Goal: Obtain resource: Obtain resource

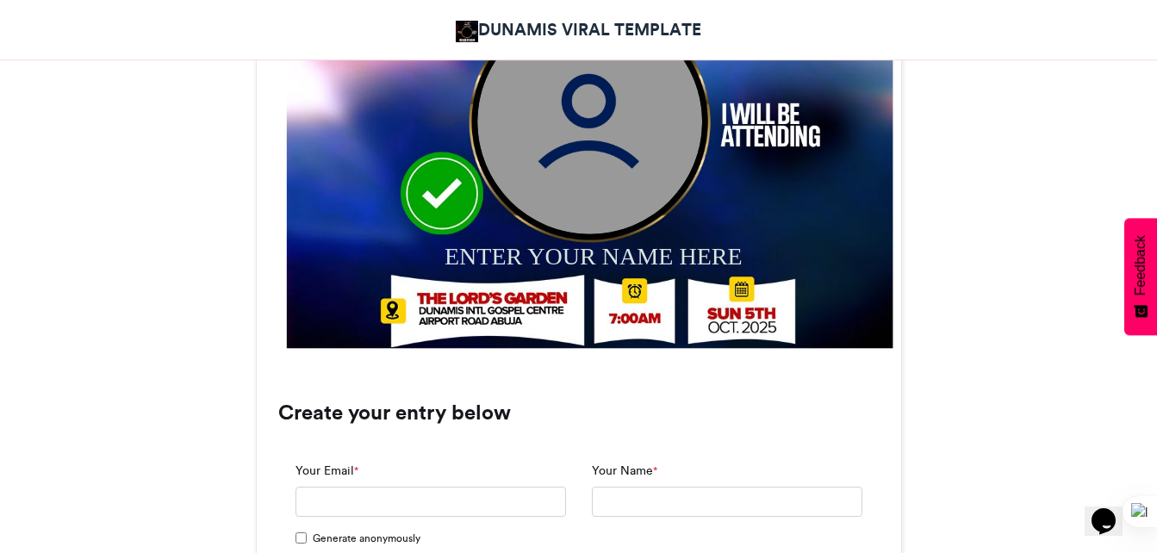
click at [608, 149] on img at bounding box center [589, 121] width 225 height 225
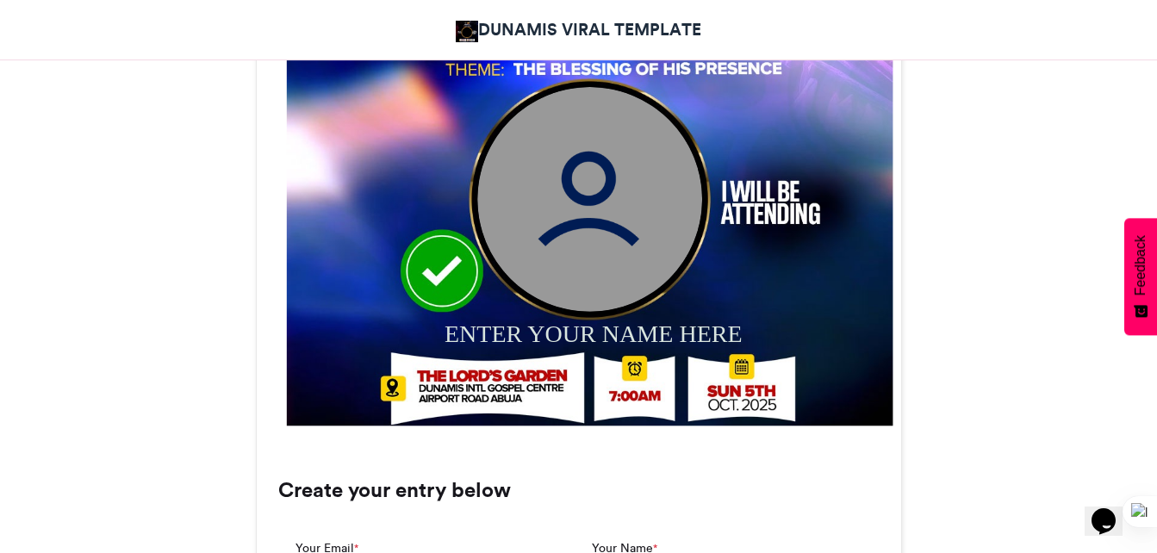
scroll to position [785, 0]
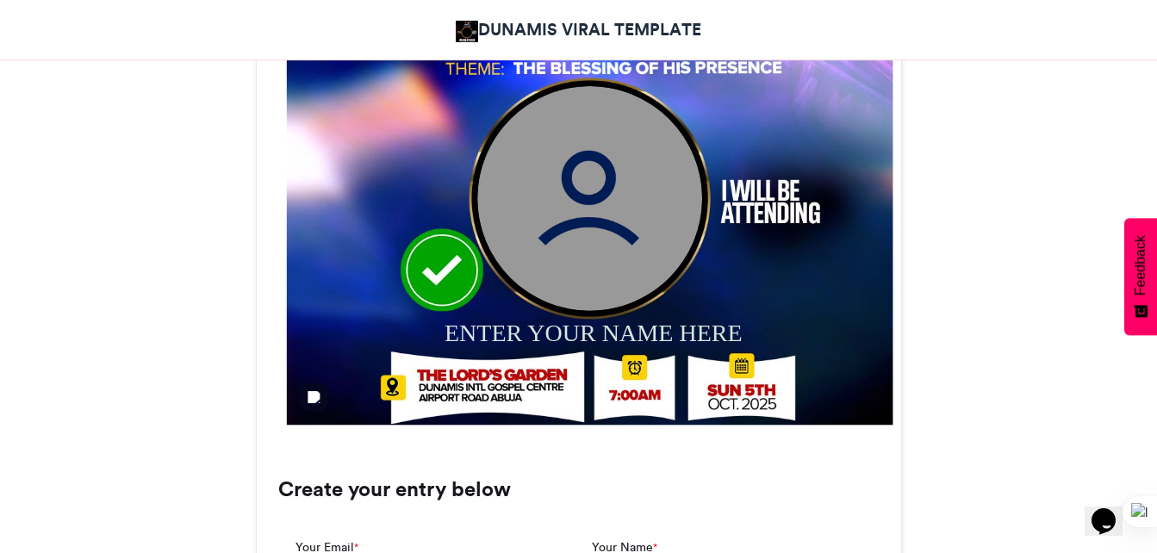
click at [526, 387] on img at bounding box center [589, 121] width 607 height 607
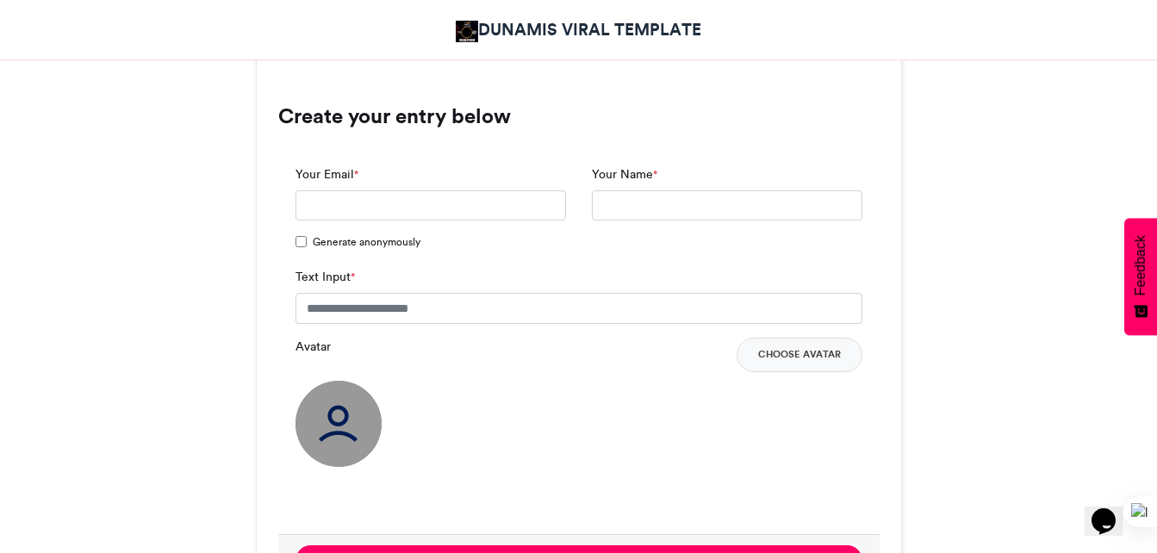
scroll to position [1156, 0]
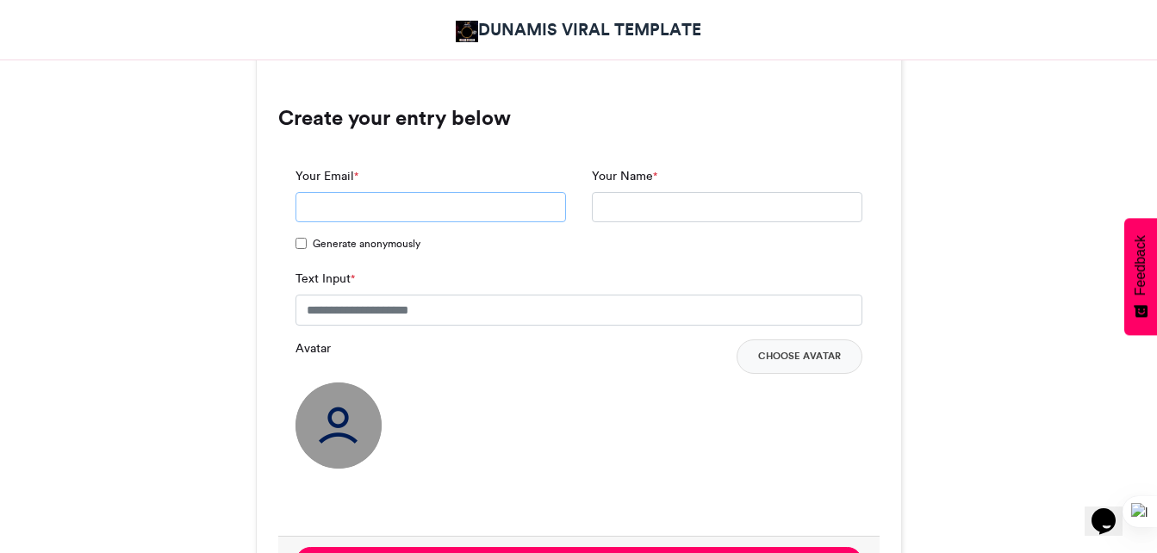
click at [453, 208] on input "Your Email *" at bounding box center [431, 207] width 271 height 31
type input "**********"
click at [606, 207] on input "Your Name *" at bounding box center [727, 207] width 271 height 31
type input "**********"
click at [426, 313] on input "Text Input *" at bounding box center [579, 310] width 567 height 31
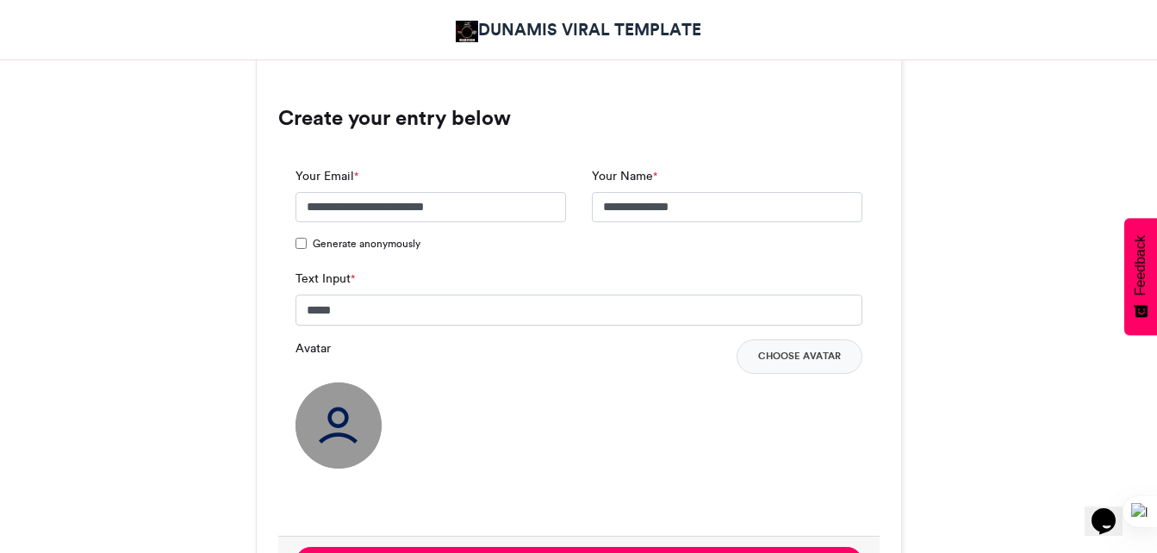
click at [352, 439] on img at bounding box center [339, 426] width 86 height 86
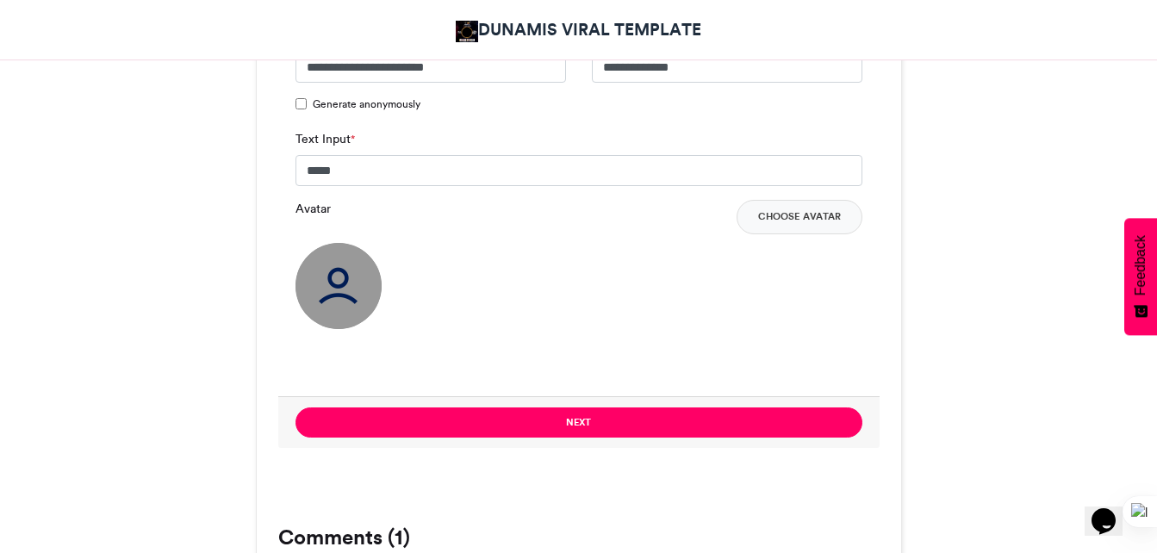
scroll to position [1297, 0]
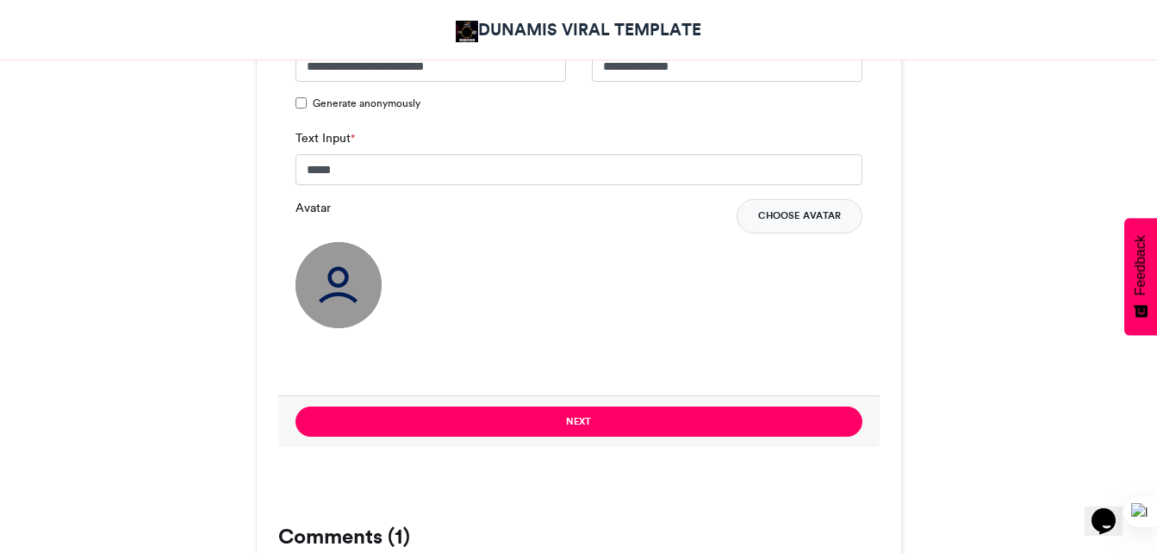
click at [812, 215] on button "Choose Avatar" at bounding box center [800, 216] width 126 height 34
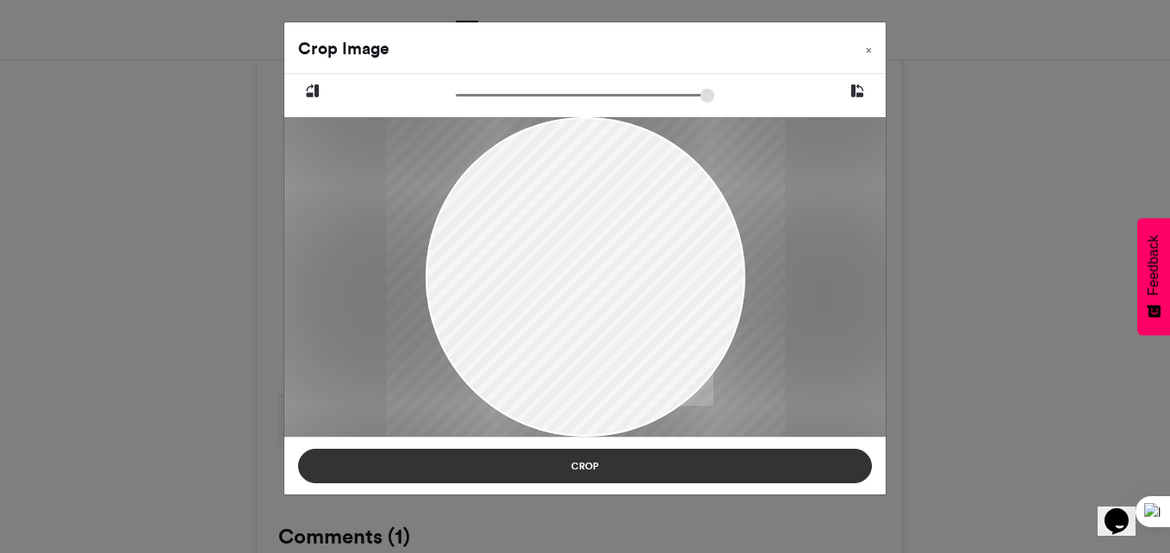
click at [601, 470] on button "Crop" at bounding box center [585, 466] width 574 height 34
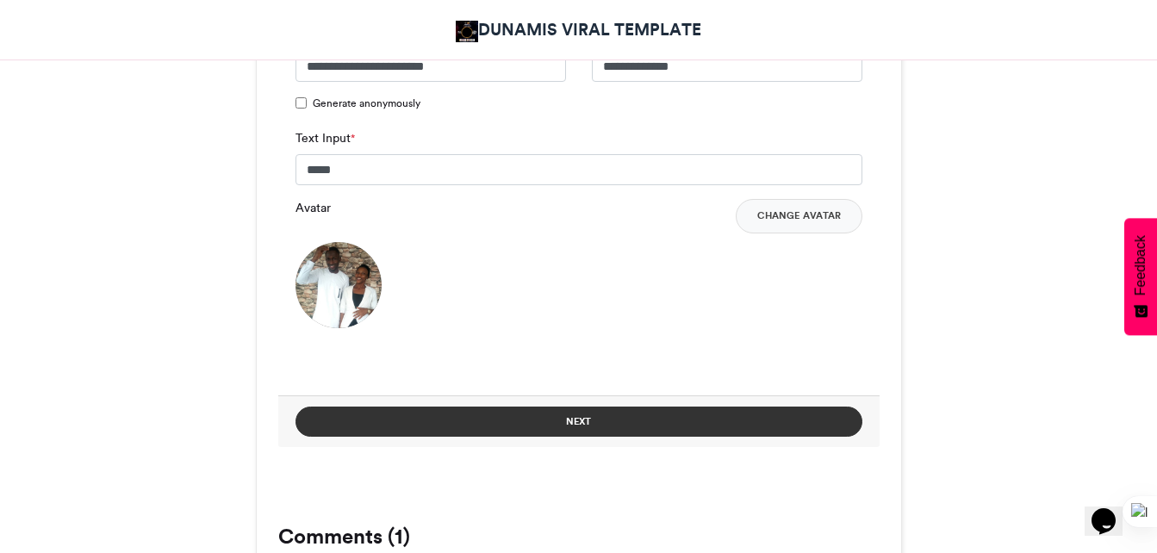
click at [569, 426] on button "Next" at bounding box center [579, 422] width 567 height 30
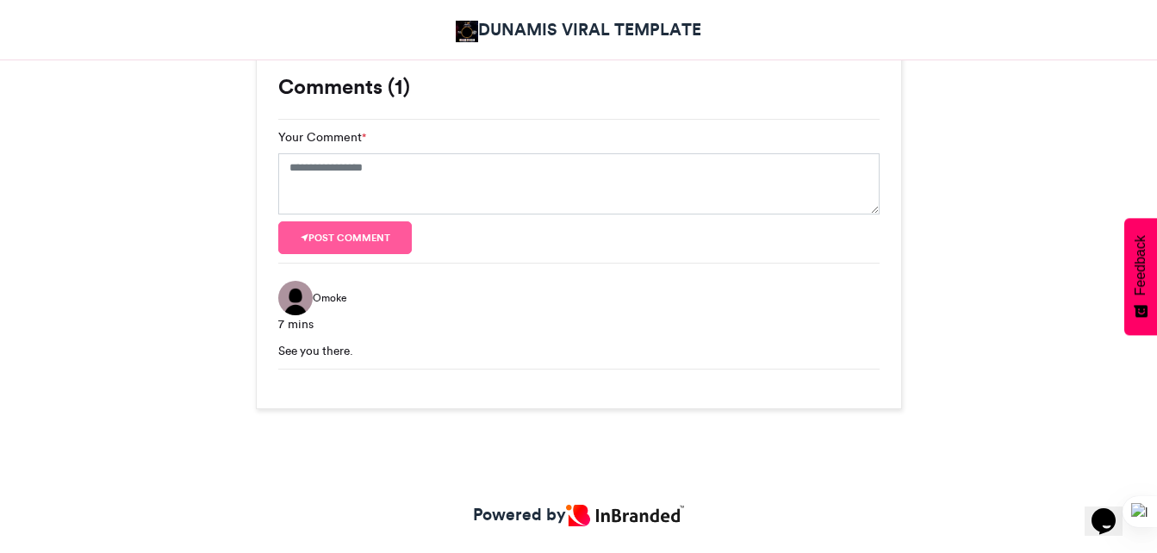
scroll to position [883, 0]
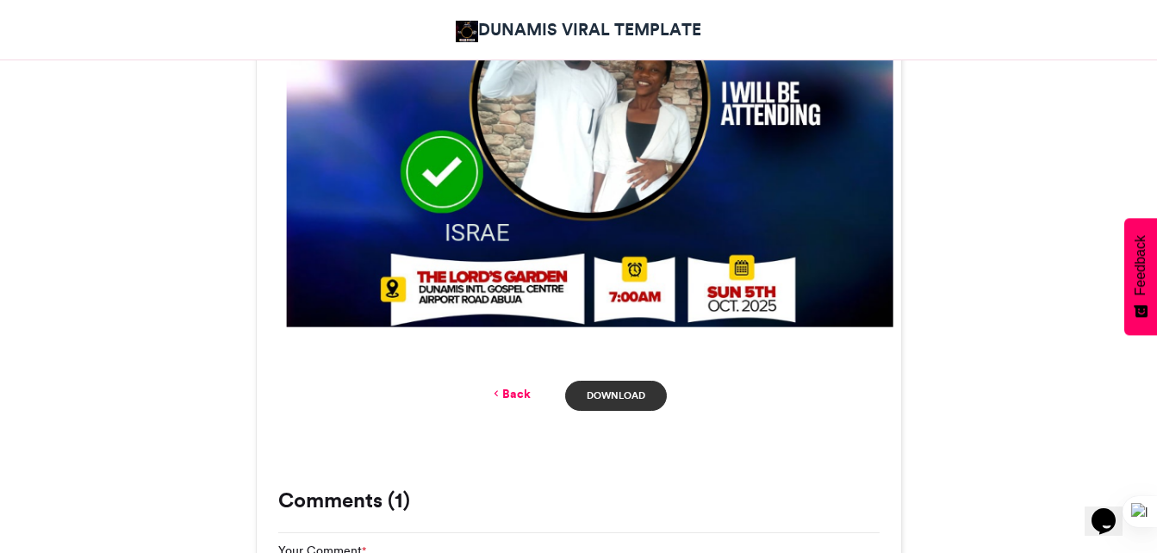
click at [608, 397] on link "Download" at bounding box center [615, 396] width 101 height 30
click at [515, 399] on link "Back" at bounding box center [510, 394] width 40 height 18
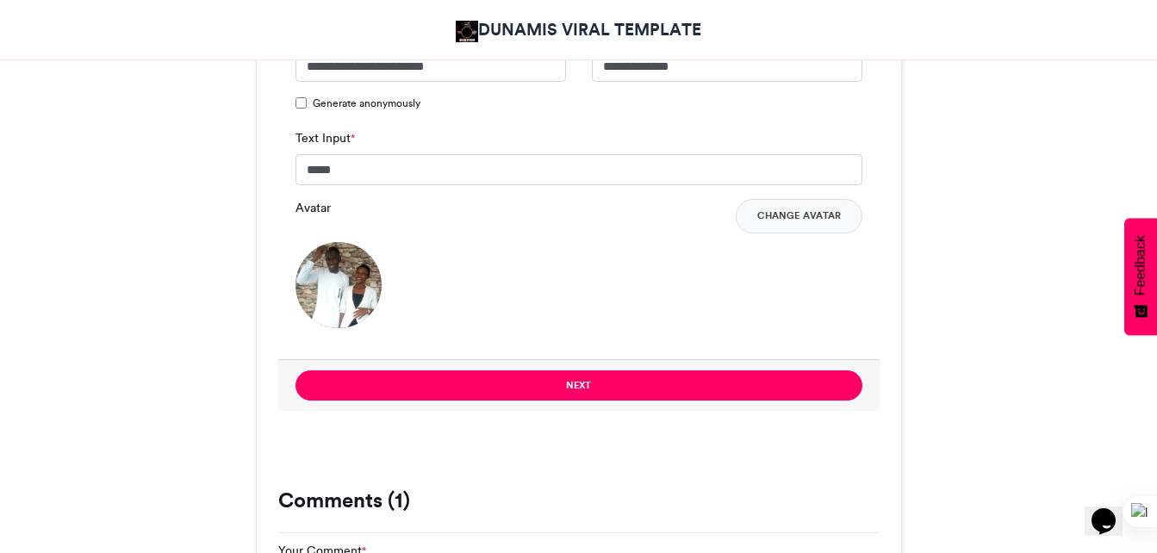
click at [832, 353] on div "**********" at bounding box center [578, 184] width 601 height 350
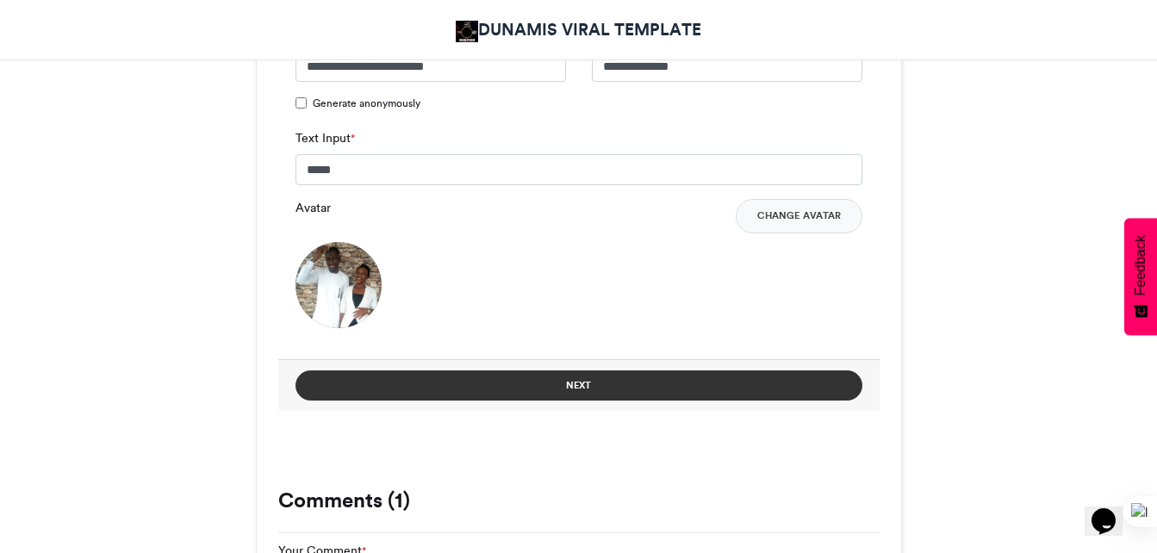
click at [594, 389] on button "Next" at bounding box center [579, 385] width 567 height 30
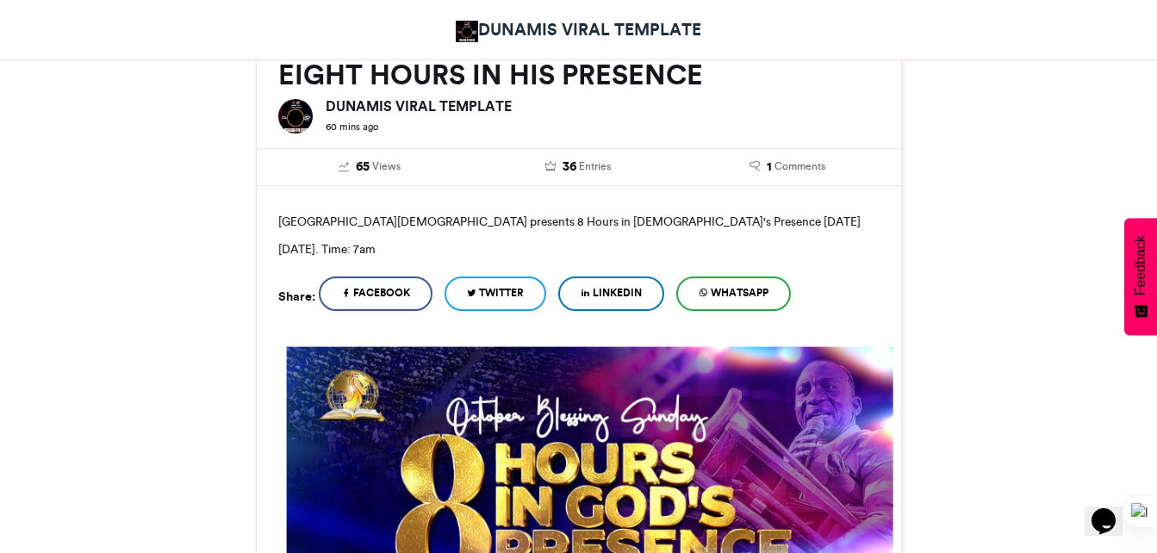
scroll to position [883, 0]
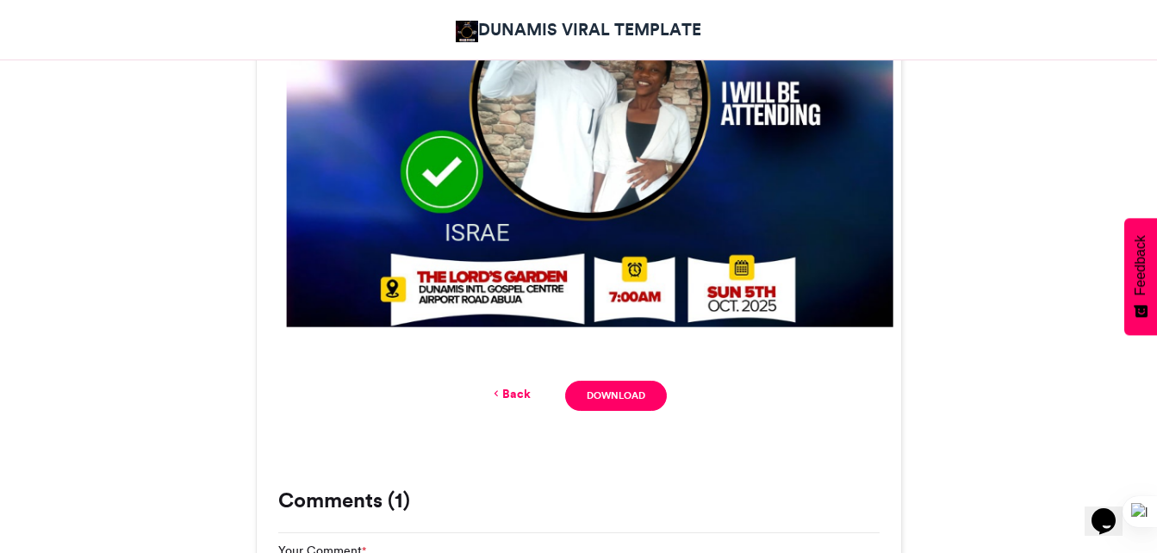
click at [507, 394] on link "Back" at bounding box center [510, 394] width 40 height 18
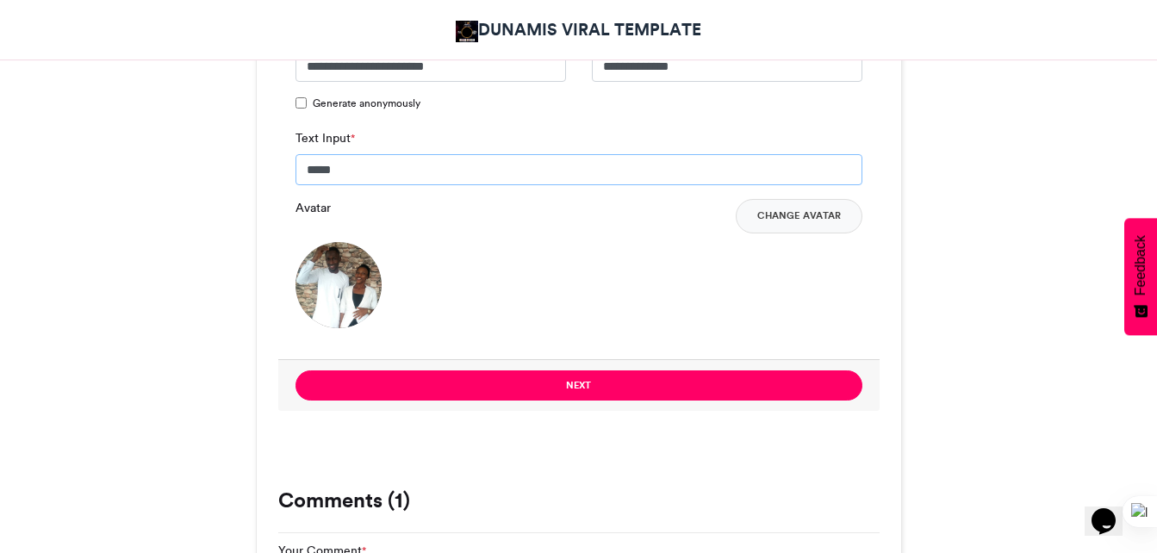
click at [362, 175] on input "*****" at bounding box center [579, 169] width 567 height 31
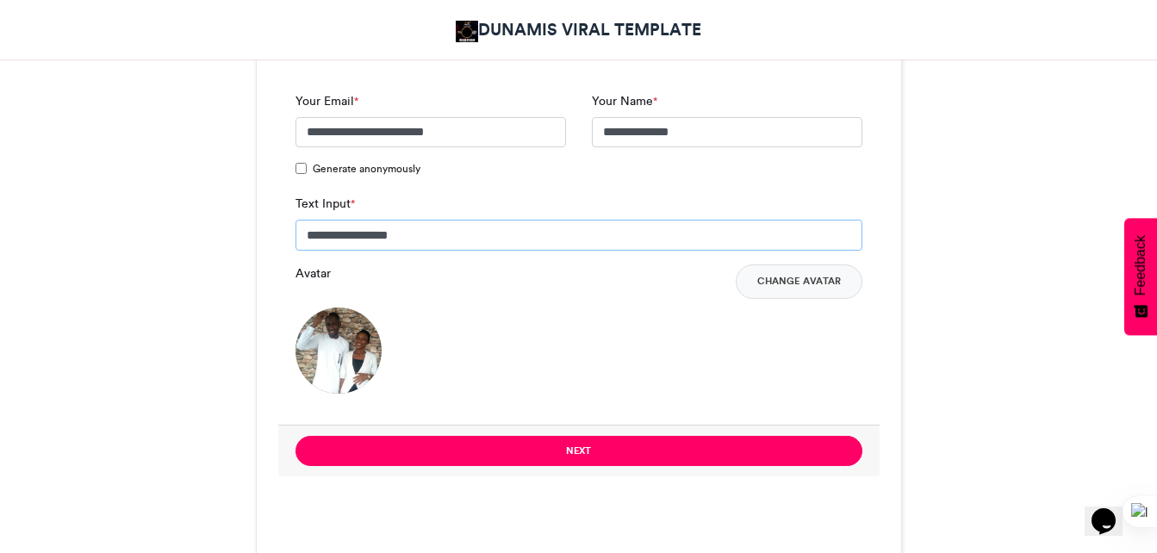
scroll to position [1232, 0]
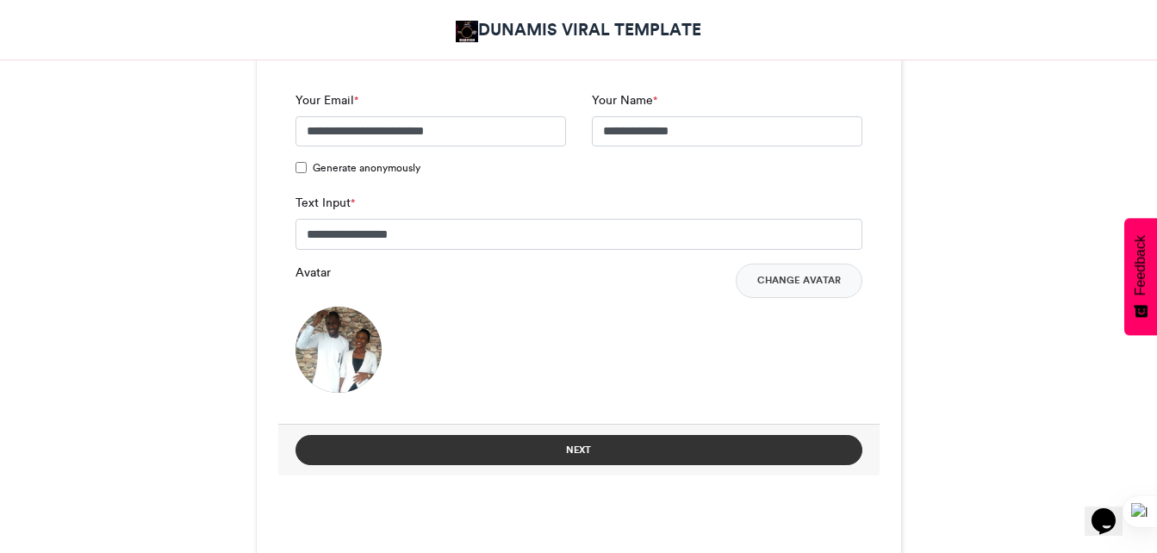
click at [594, 451] on button "Next" at bounding box center [579, 450] width 567 height 30
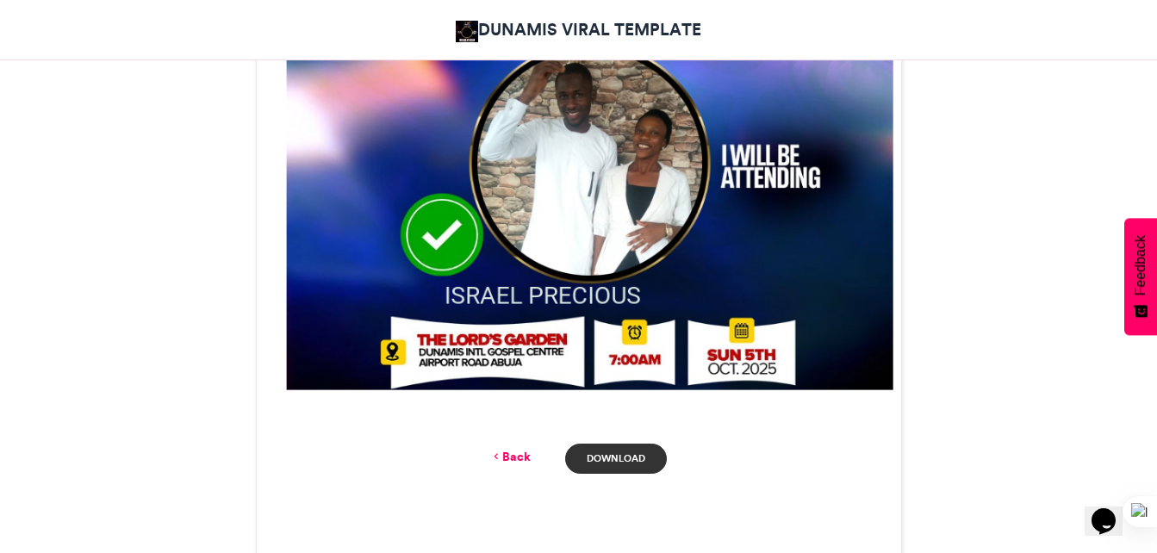
scroll to position [808, 0]
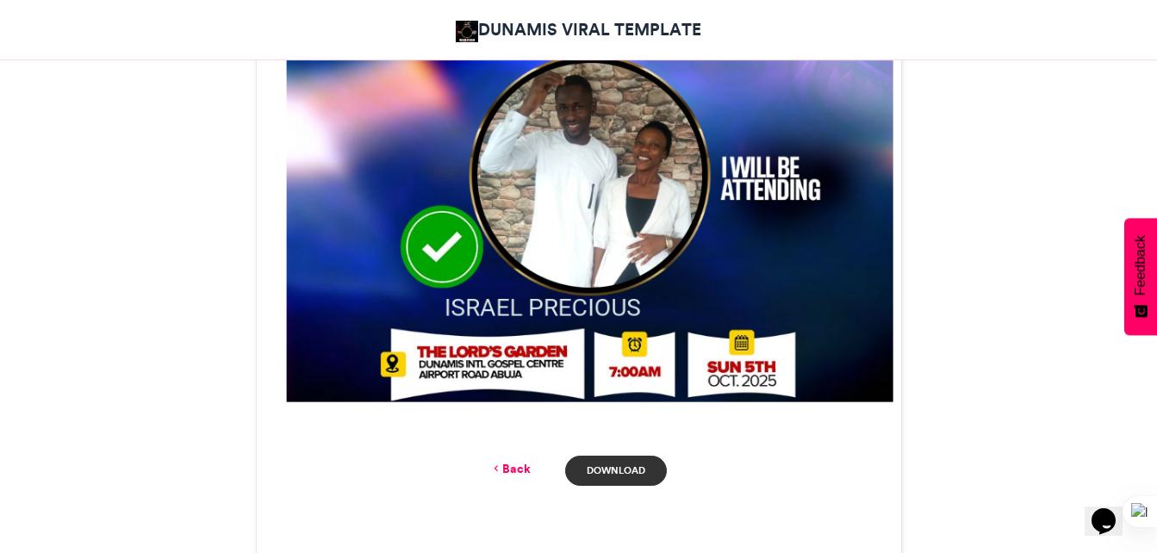
click at [614, 471] on link "Download" at bounding box center [615, 471] width 101 height 30
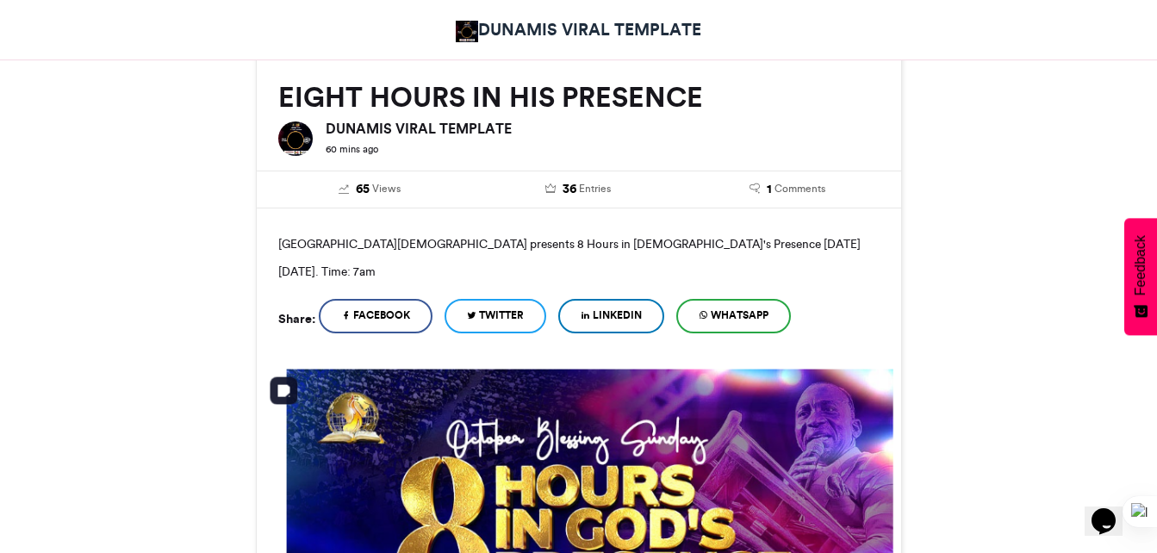
scroll to position [233, 0]
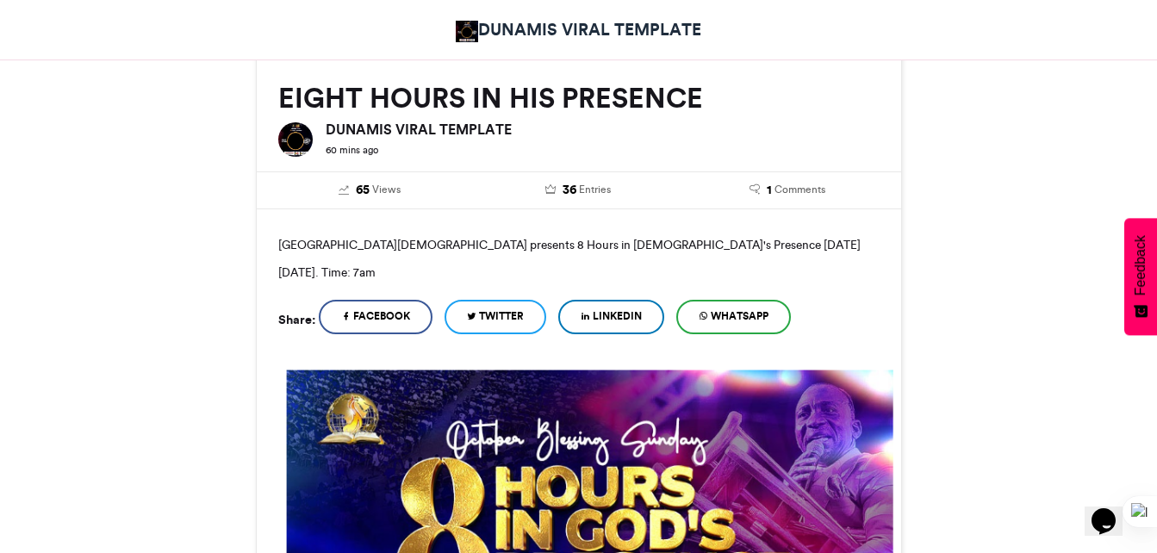
click at [762, 315] on span "WhatsApp" at bounding box center [740, 316] width 58 height 16
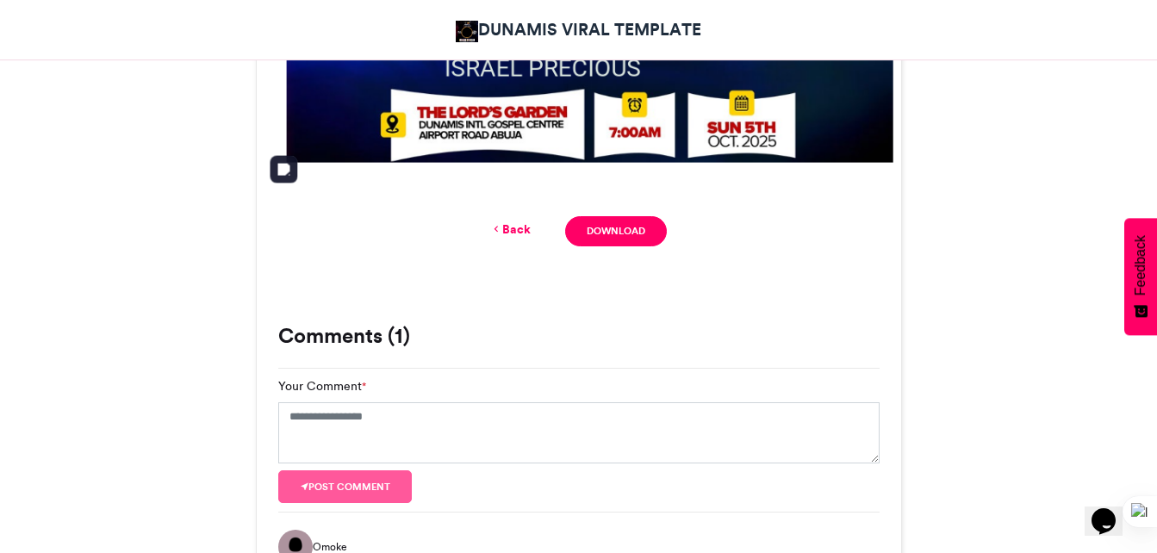
scroll to position [1049, 0]
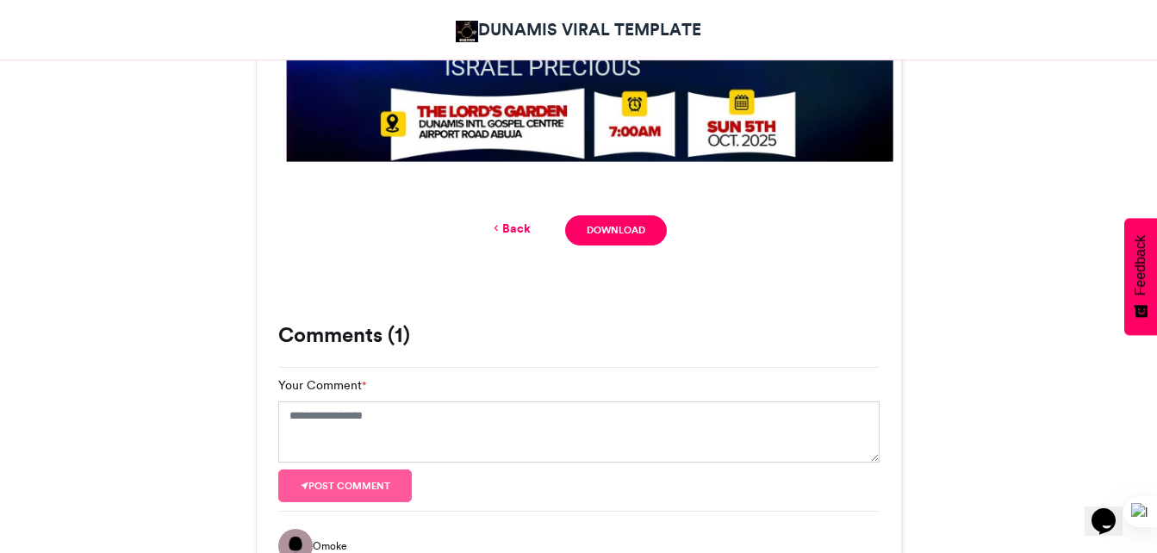
click at [521, 223] on link "Back" at bounding box center [510, 229] width 40 height 18
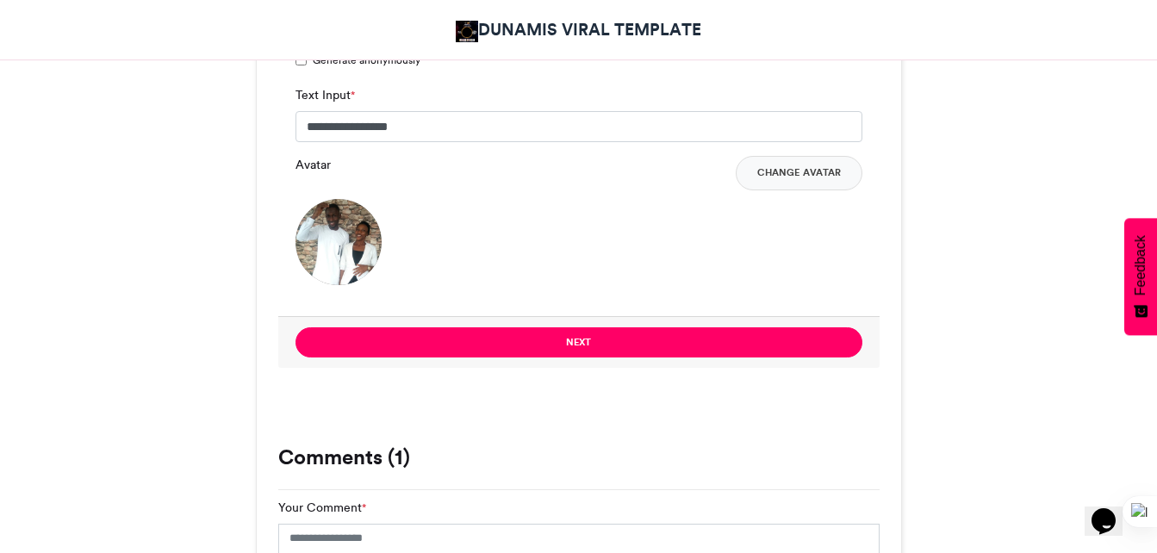
scroll to position [1338, 0]
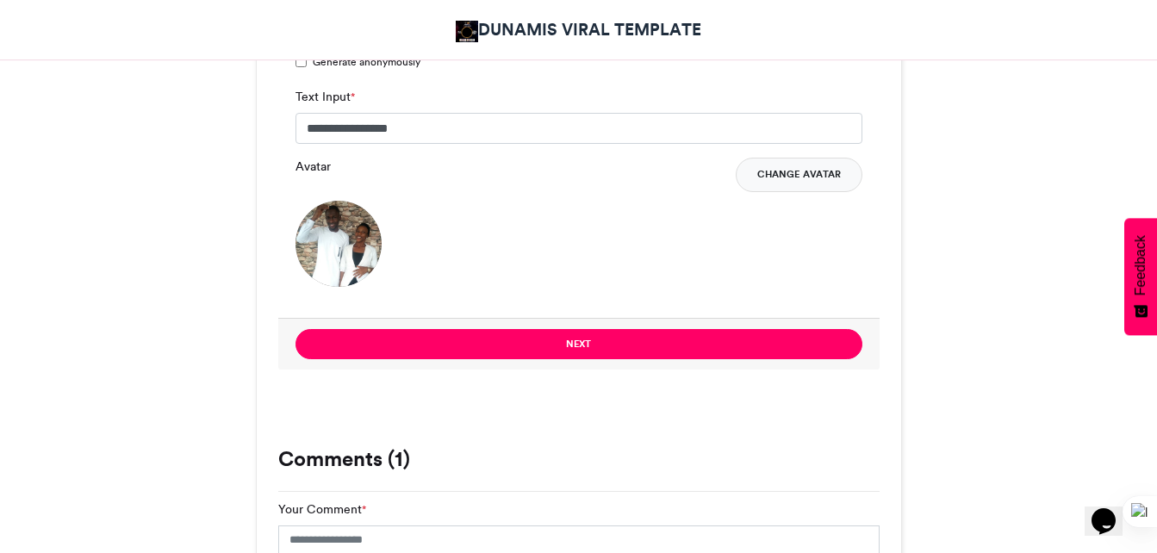
click at [790, 175] on button "Change Avatar" at bounding box center [799, 175] width 127 height 34
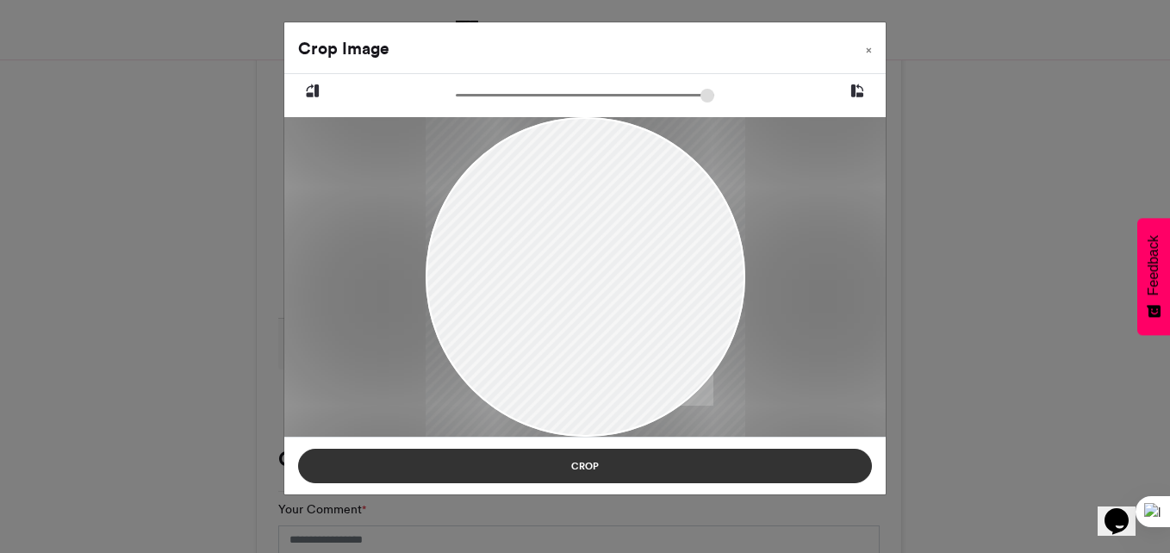
drag, startPoint x: 592, startPoint y: 434, endPoint x: 607, endPoint y: 454, distance: 25.2
click at [607, 454] on div "Crop Image × Crop" at bounding box center [584, 259] width 603 height 474
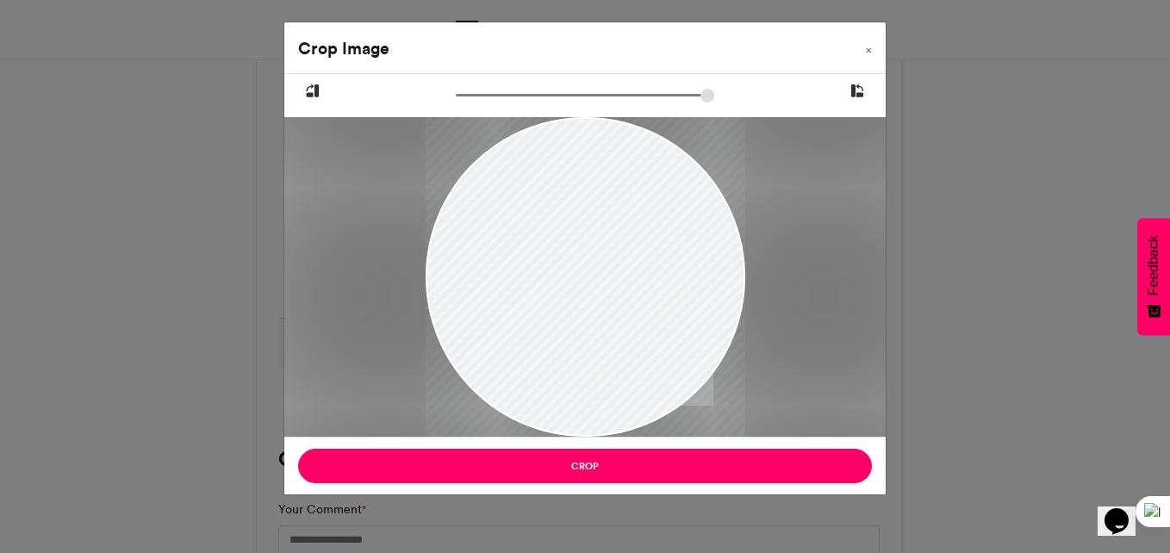
drag, startPoint x: 598, startPoint y: 429, endPoint x: 598, endPoint y: 413, distance: 16.4
click at [598, 413] on div at bounding box center [585, 272] width 320 height 426
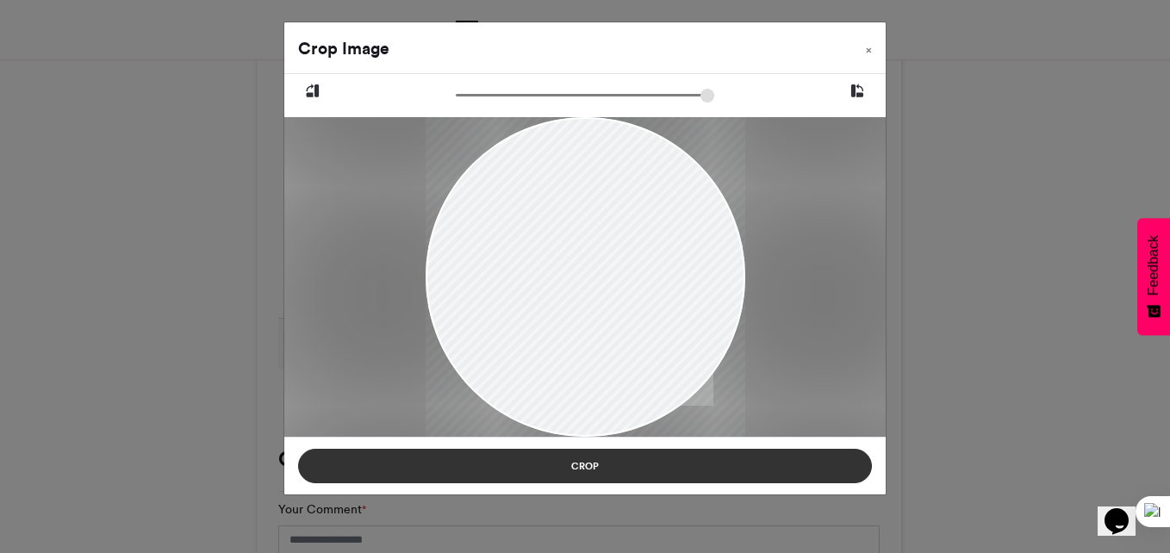
click at [585, 472] on button "Crop" at bounding box center [585, 466] width 574 height 34
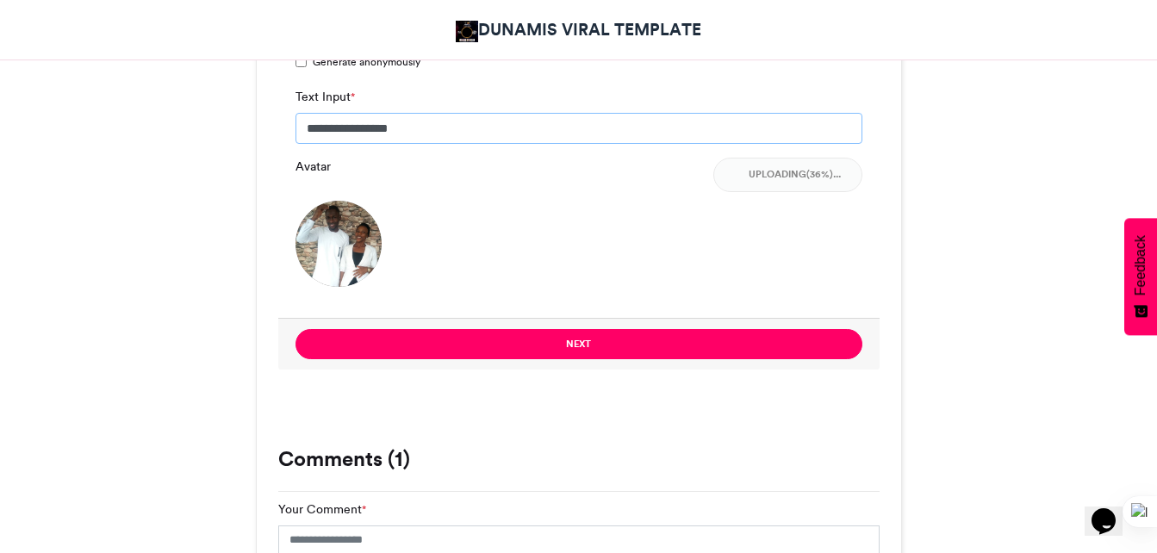
click at [426, 128] on input "**********" at bounding box center [579, 128] width 567 height 31
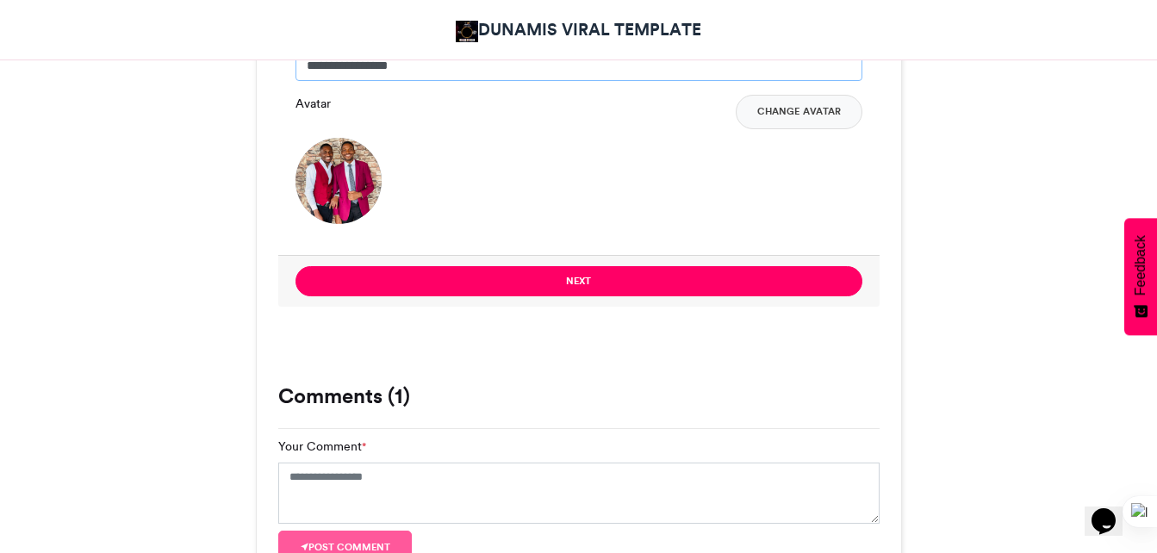
scroll to position [1402, 0]
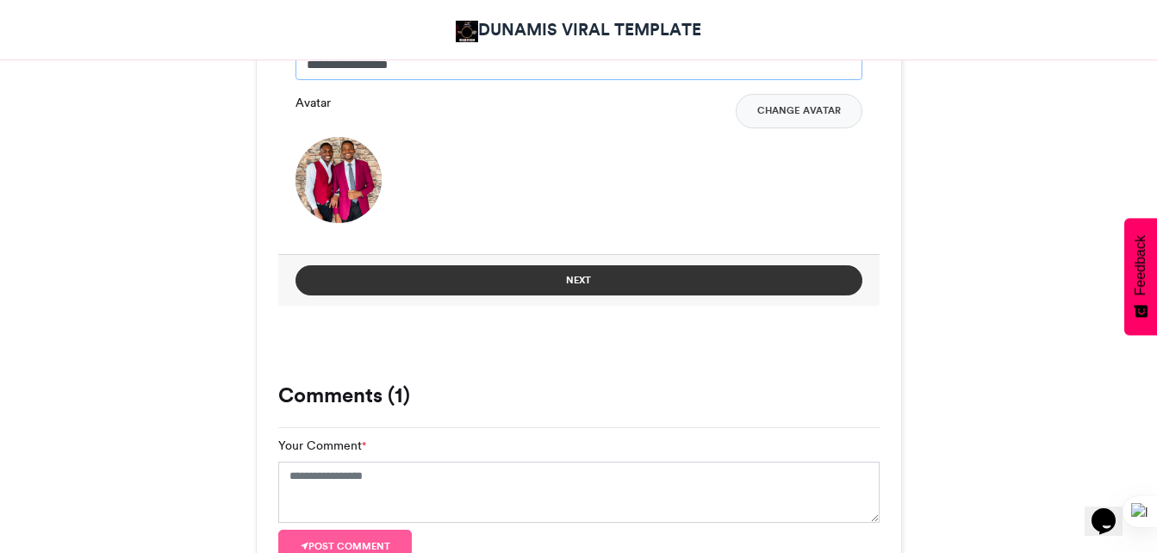
type input "**********"
click at [580, 280] on button "Next" at bounding box center [579, 280] width 567 height 30
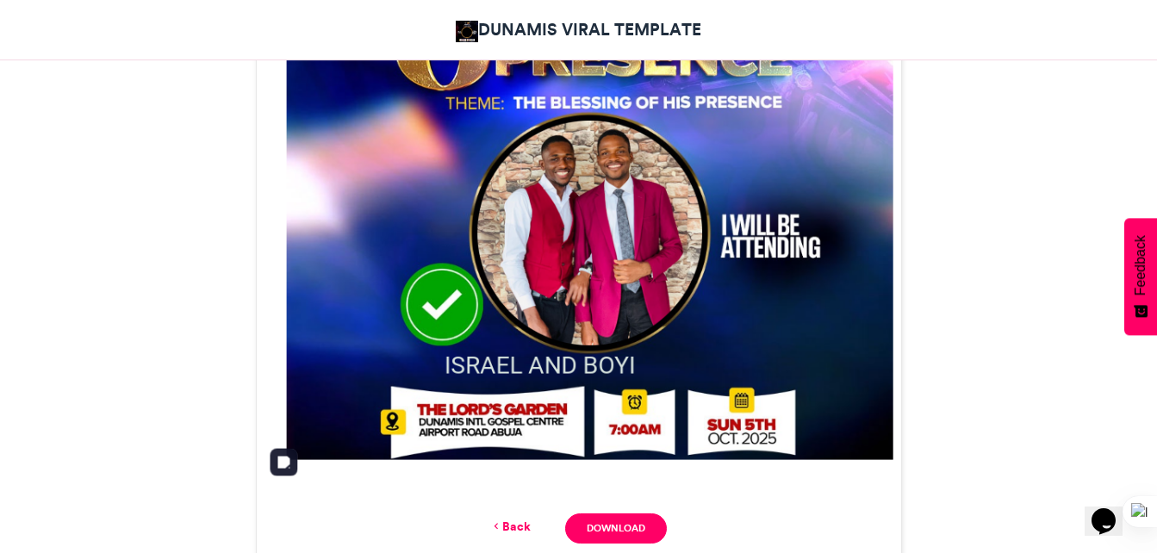
scroll to position [750, 0]
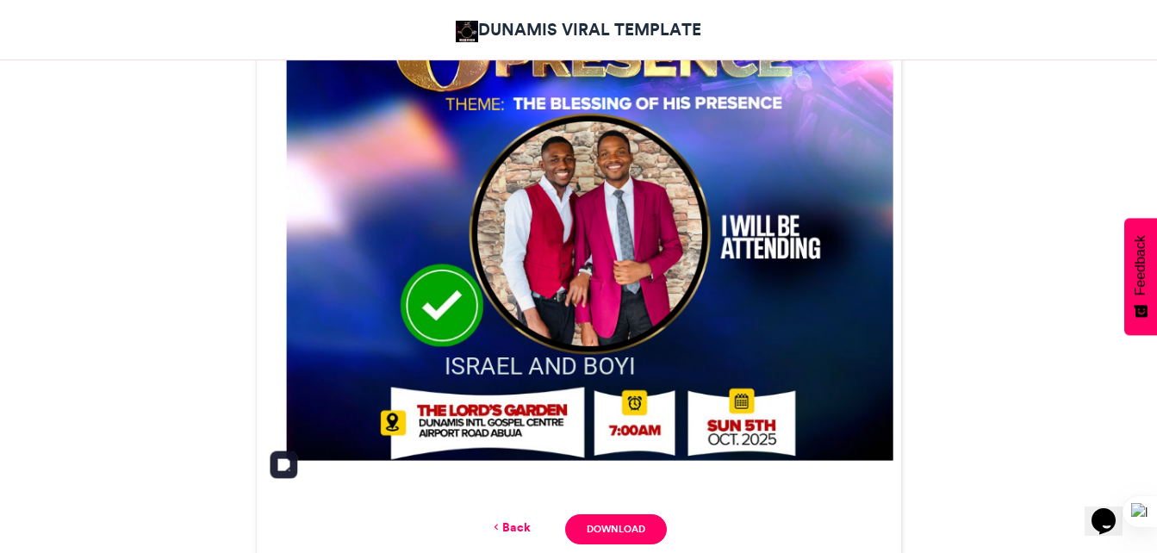
click at [634, 140] on img at bounding box center [579, 170] width 644 height 644
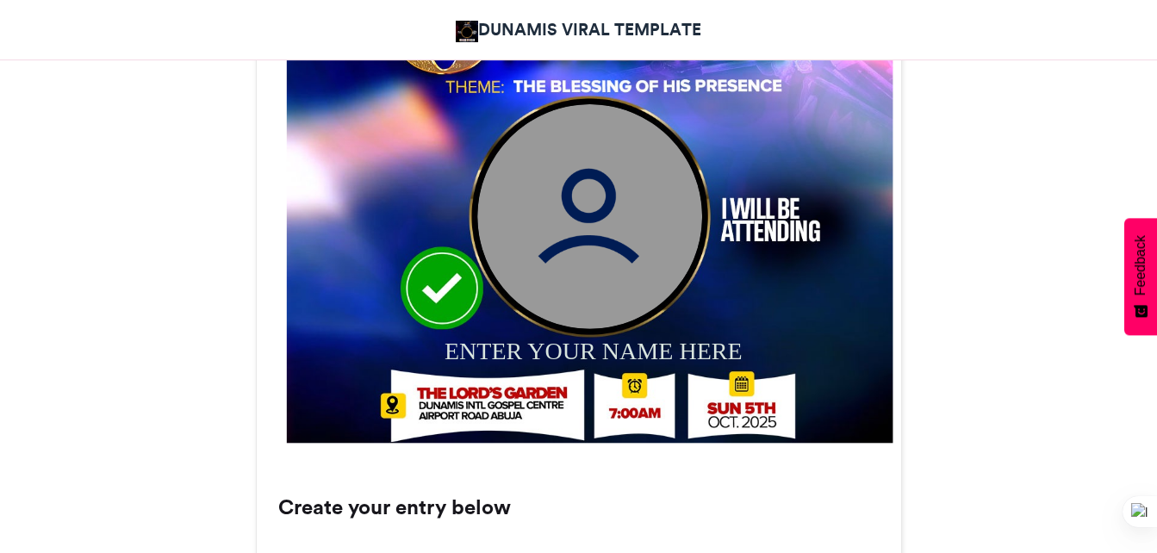
scroll to position [769, 0]
